Goal: Check status: Check status

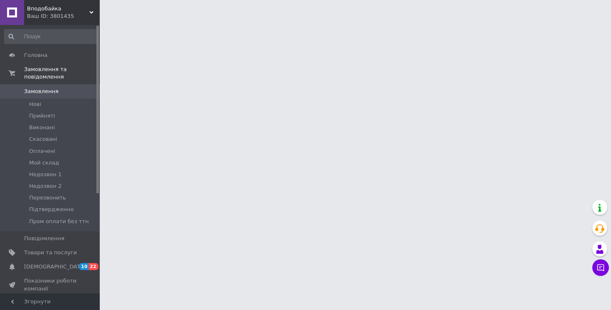
click at [46, 11] on span "Вподобайка" at bounding box center [58, 8] width 62 height 7
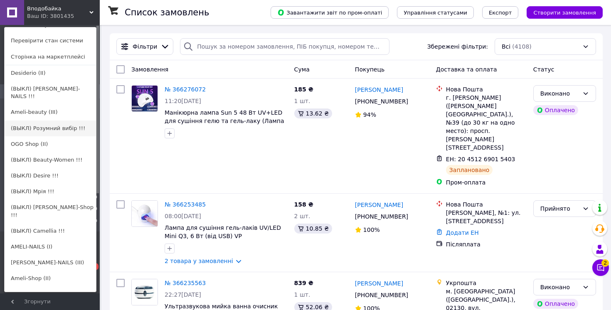
scroll to position [29, 0]
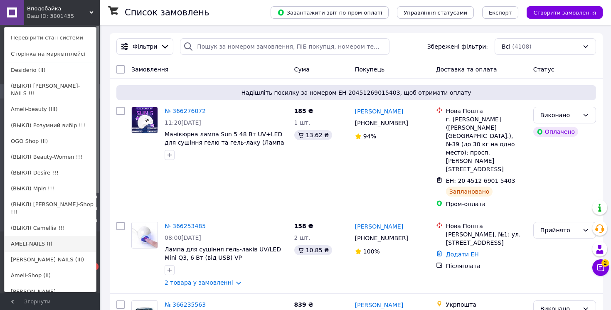
click at [40, 236] on link "AMELI-NAILS (I)" at bounding box center [50, 244] width 91 height 16
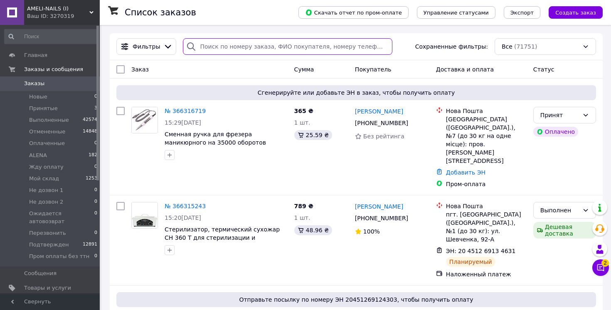
click at [233, 49] on input "search" at bounding box center [288, 46] width 210 height 17
paste input "0503524209"
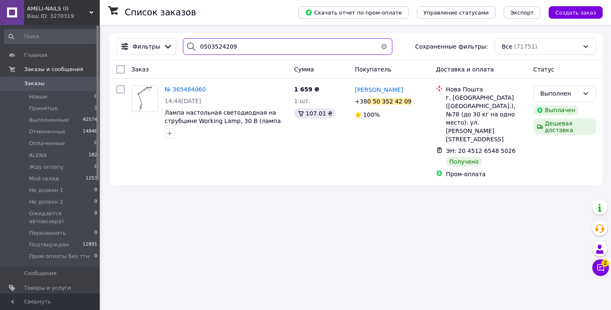
type input "0503524209"
